Goal: Navigation & Orientation: Find specific page/section

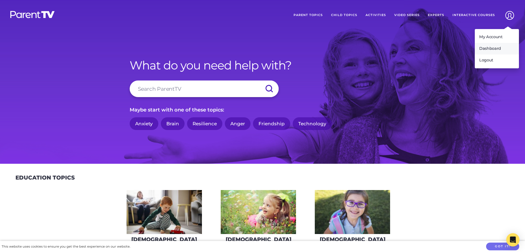
click at [491, 47] on link "Dashboard" at bounding box center [497, 49] width 44 height 12
